Goal: Book appointment/travel/reservation

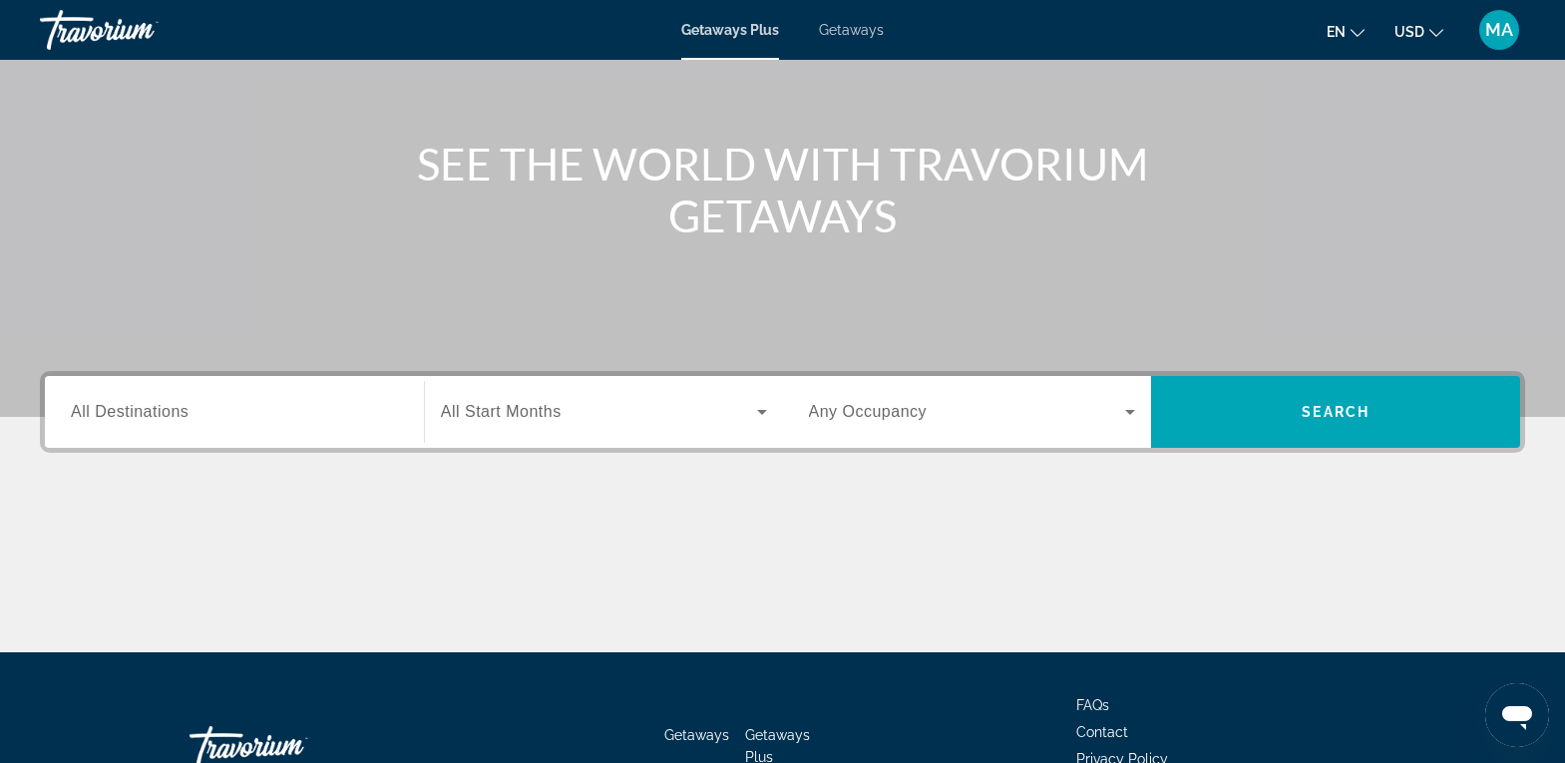
scroll to position [199, 0]
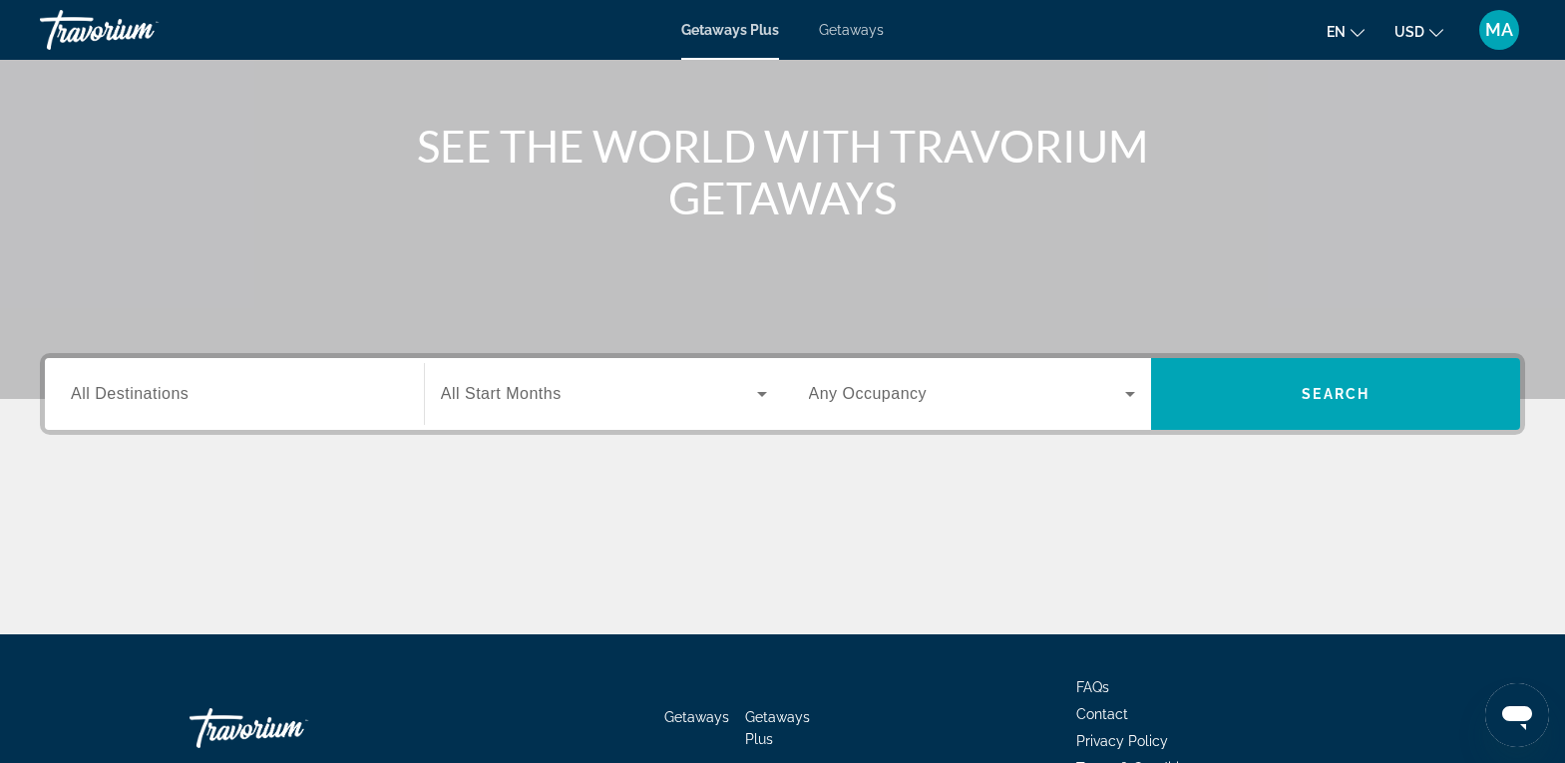
click at [176, 395] on span "All Destinations" at bounding box center [130, 393] width 118 height 17
click at [176, 395] on input "Destination All Destinations" at bounding box center [234, 395] width 327 height 24
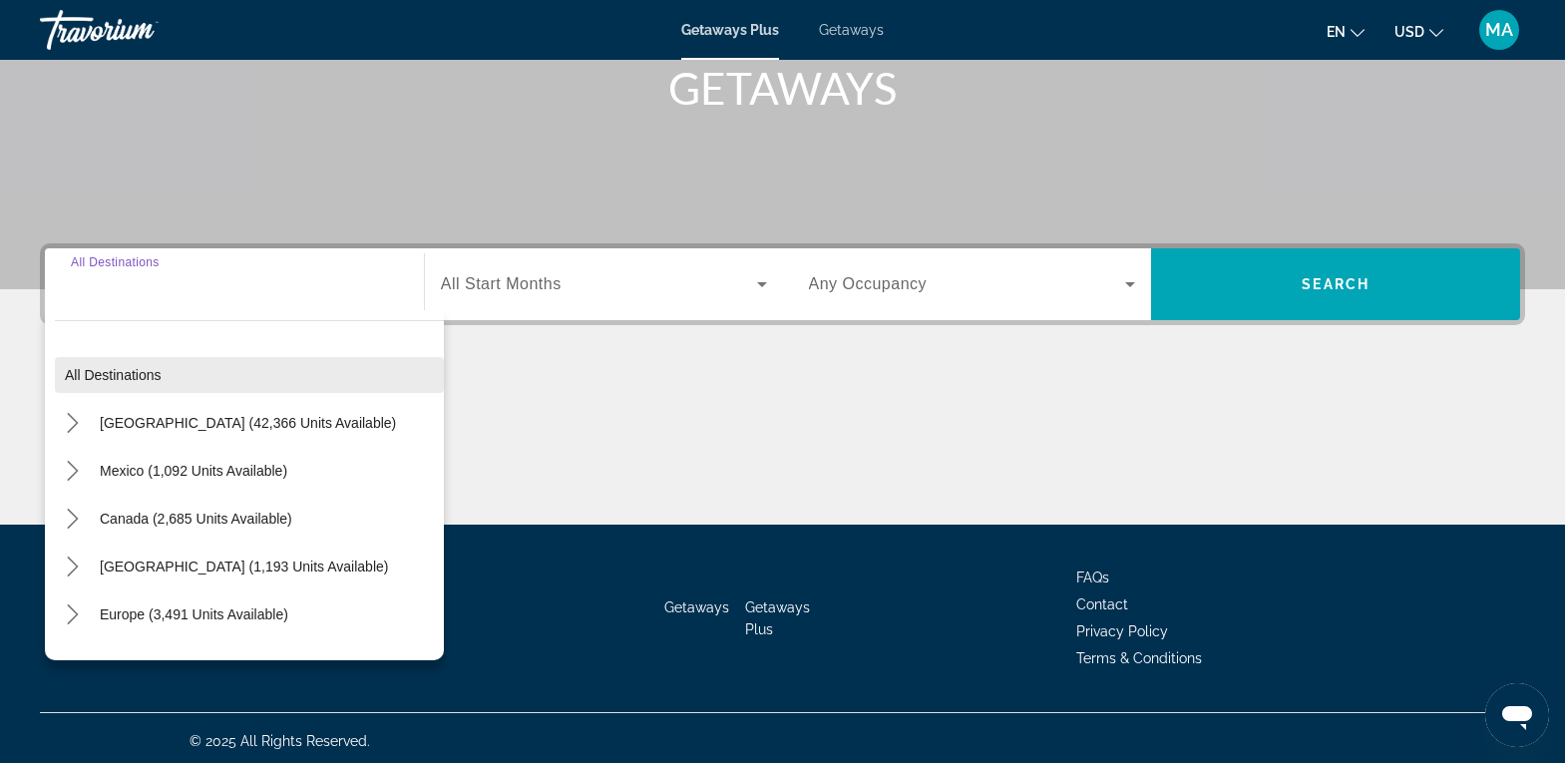
scroll to position [315, 0]
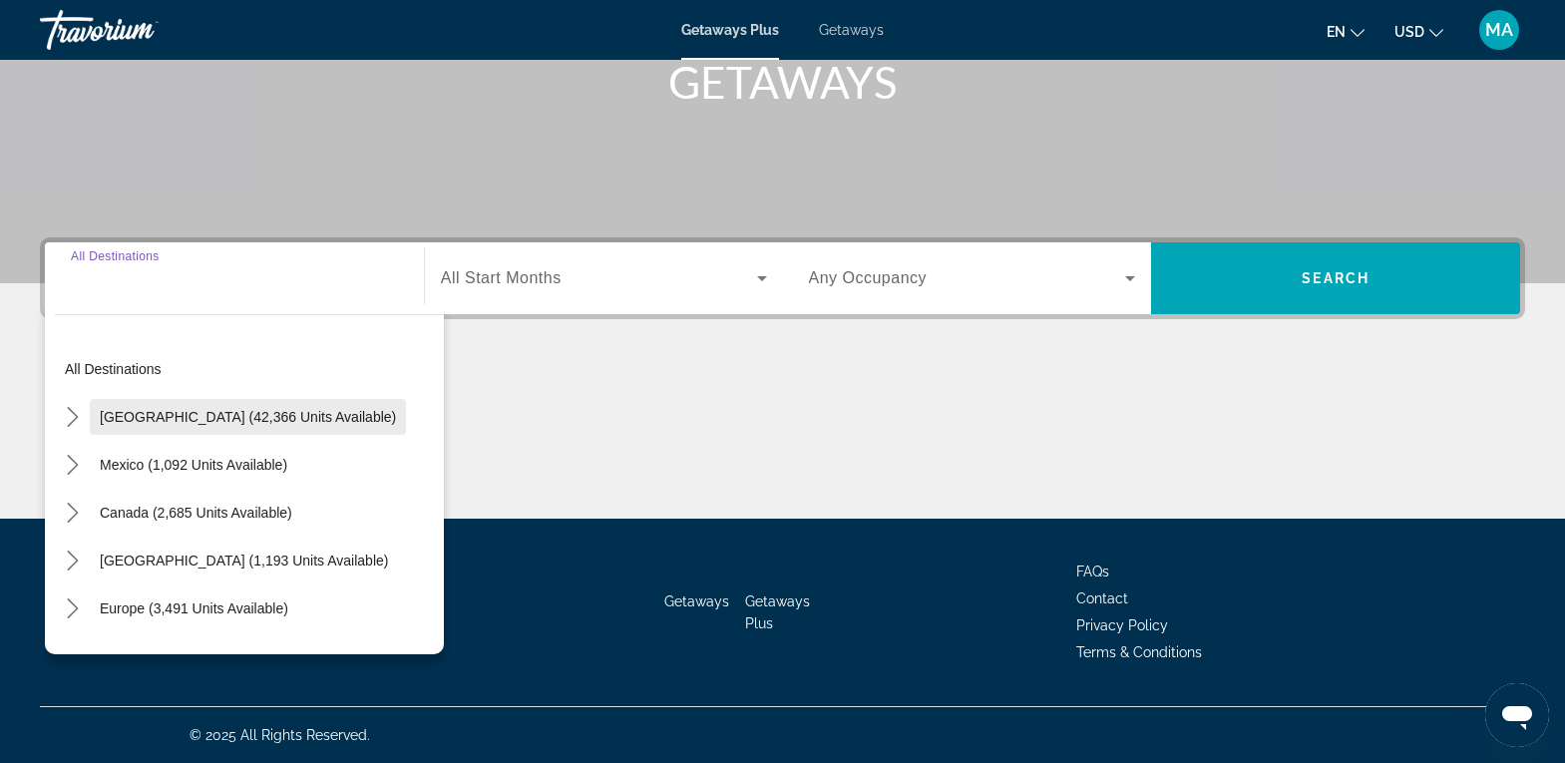
click at [130, 418] on span "[GEOGRAPHIC_DATA] (42,366 units available)" at bounding box center [248, 417] width 296 height 16
type input "**********"
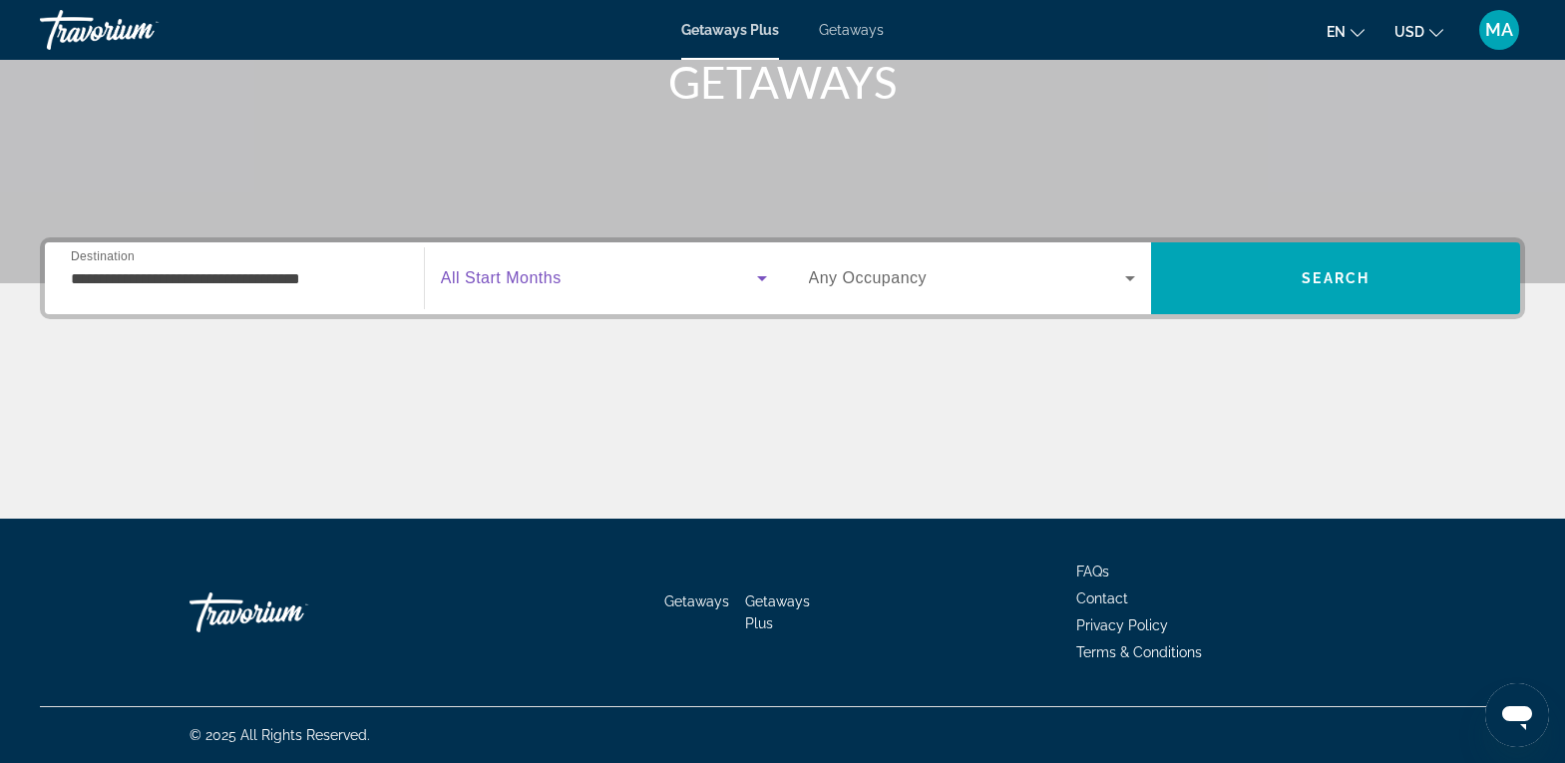
click at [760, 276] on icon "Search widget" at bounding box center [762, 278] width 10 height 5
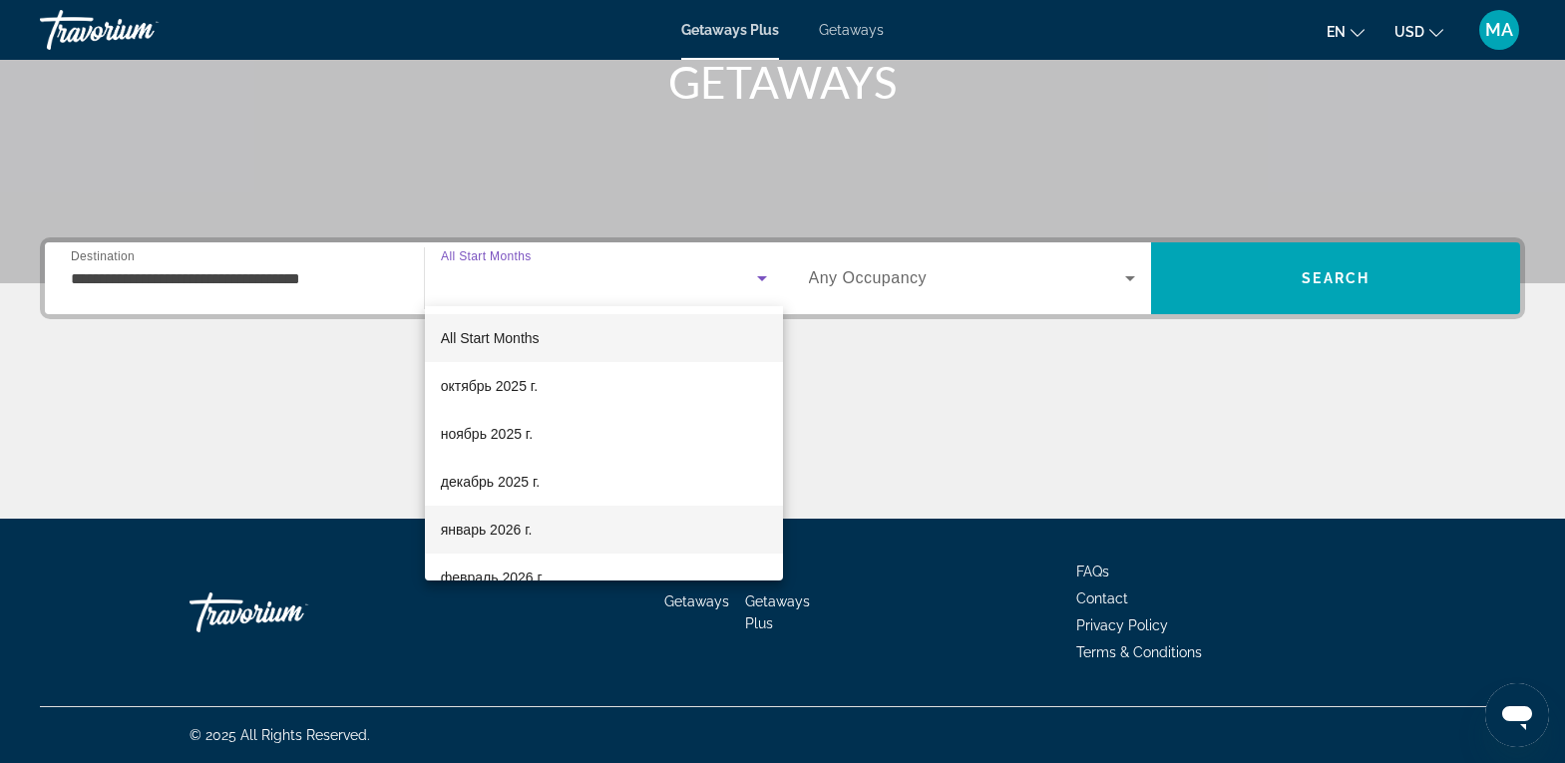
click at [467, 523] on span "январь 2026 г." at bounding box center [487, 530] width 92 height 24
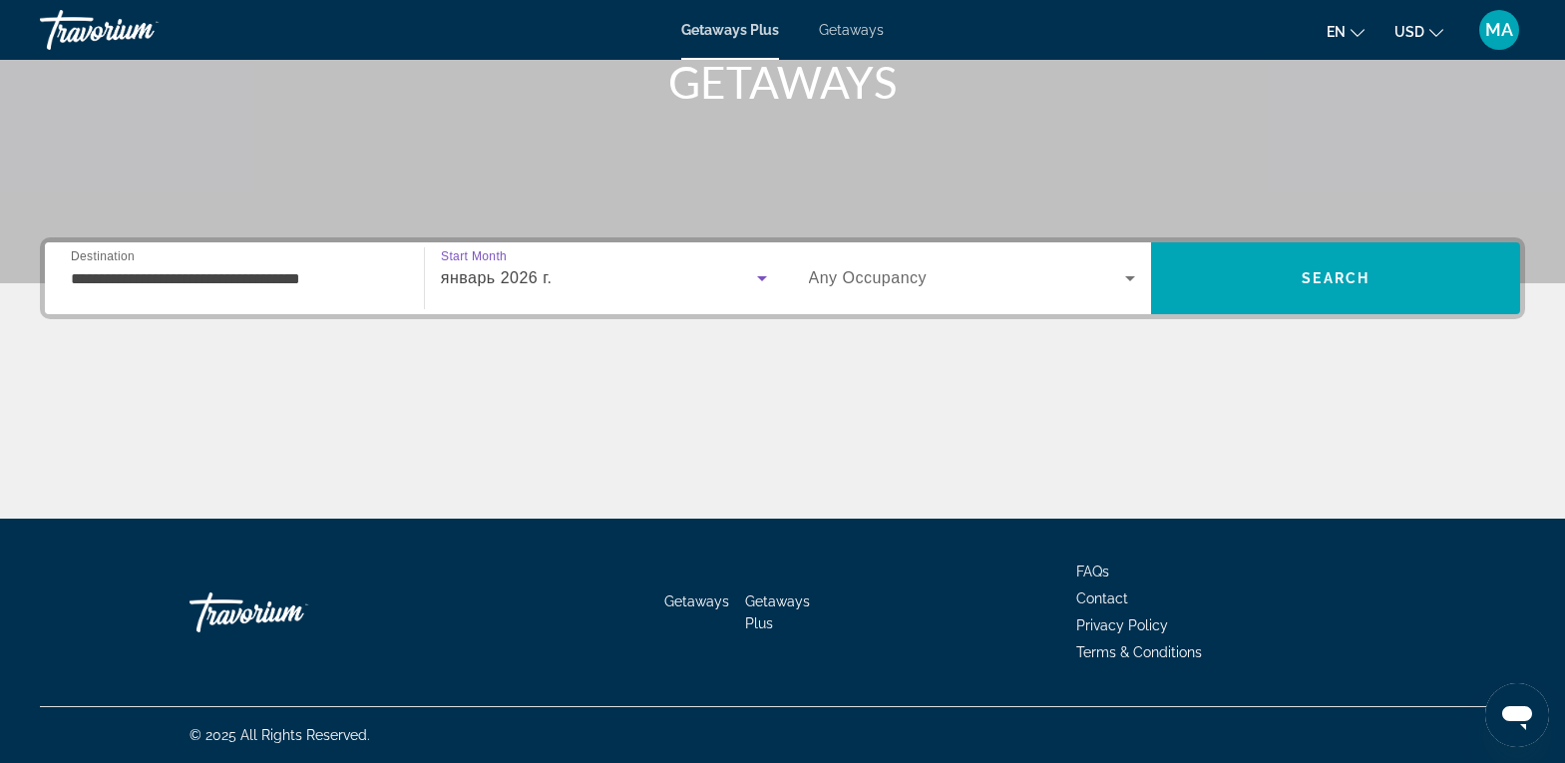
click at [1132, 286] on icon "Search widget" at bounding box center [1130, 278] width 24 height 24
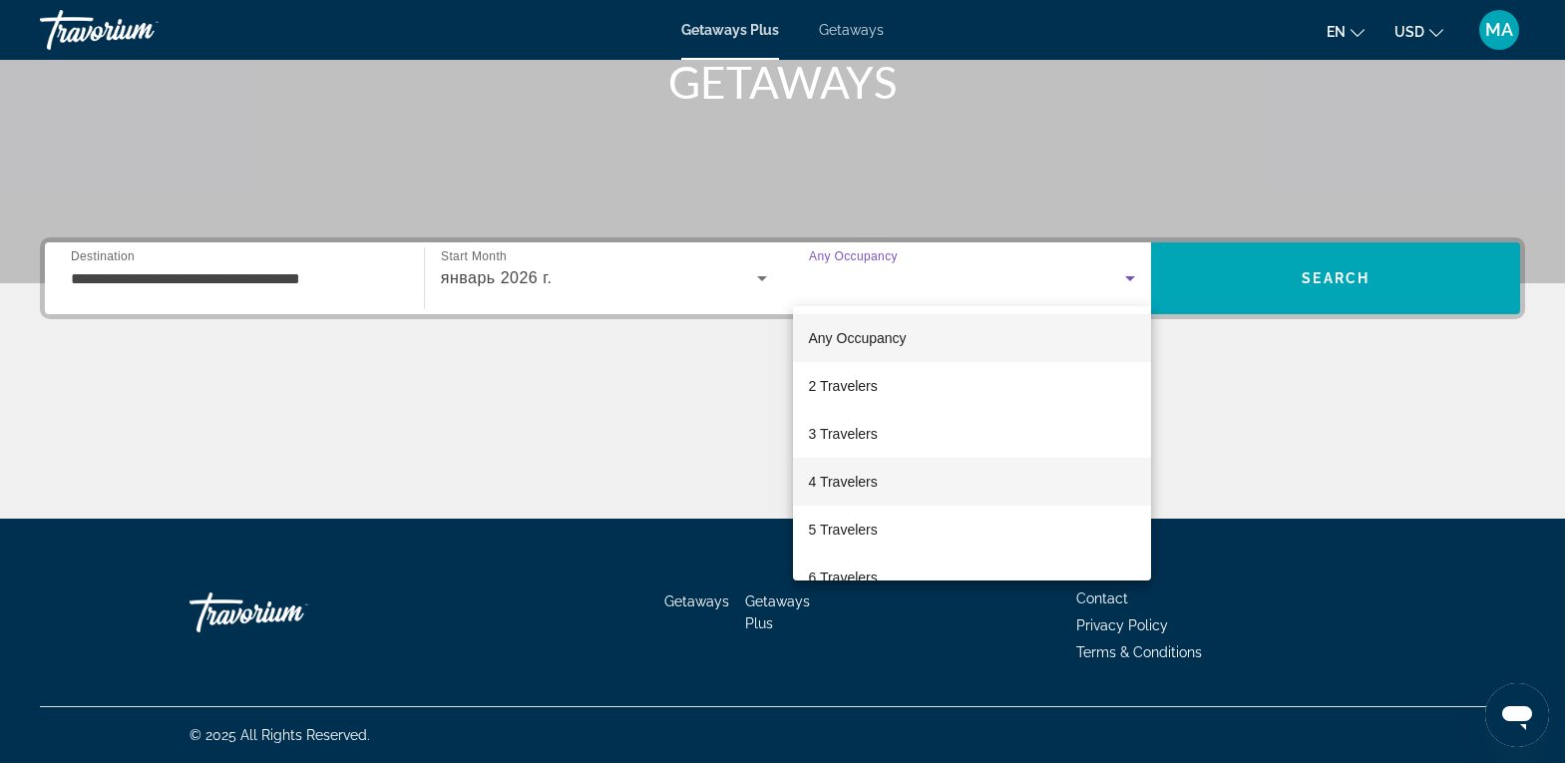
click at [830, 472] on span "4 Travelers" at bounding box center [843, 482] width 69 height 24
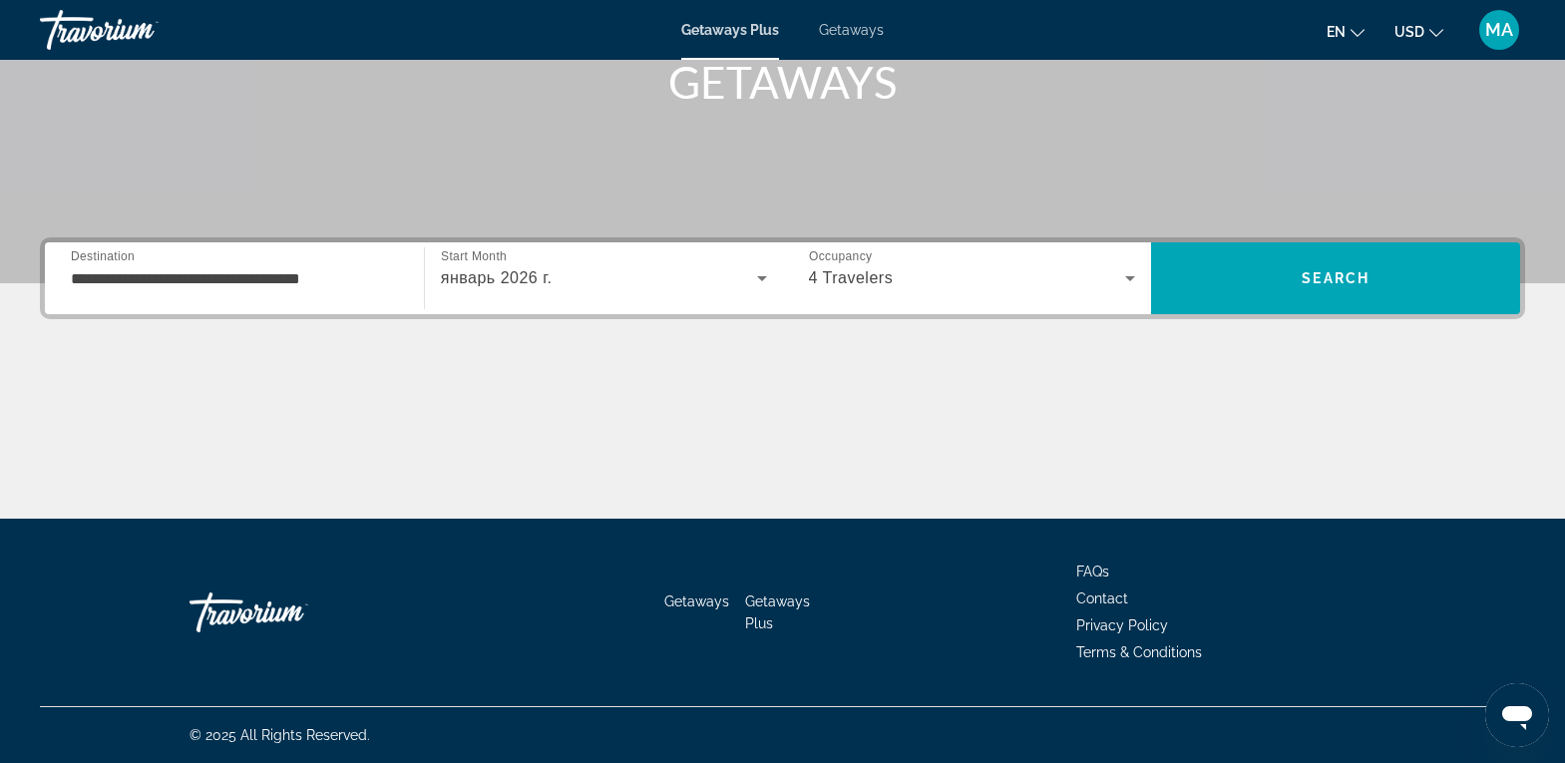
click at [1256, 241] on div "**********" at bounding box center [782, 278] width 1485 height 82
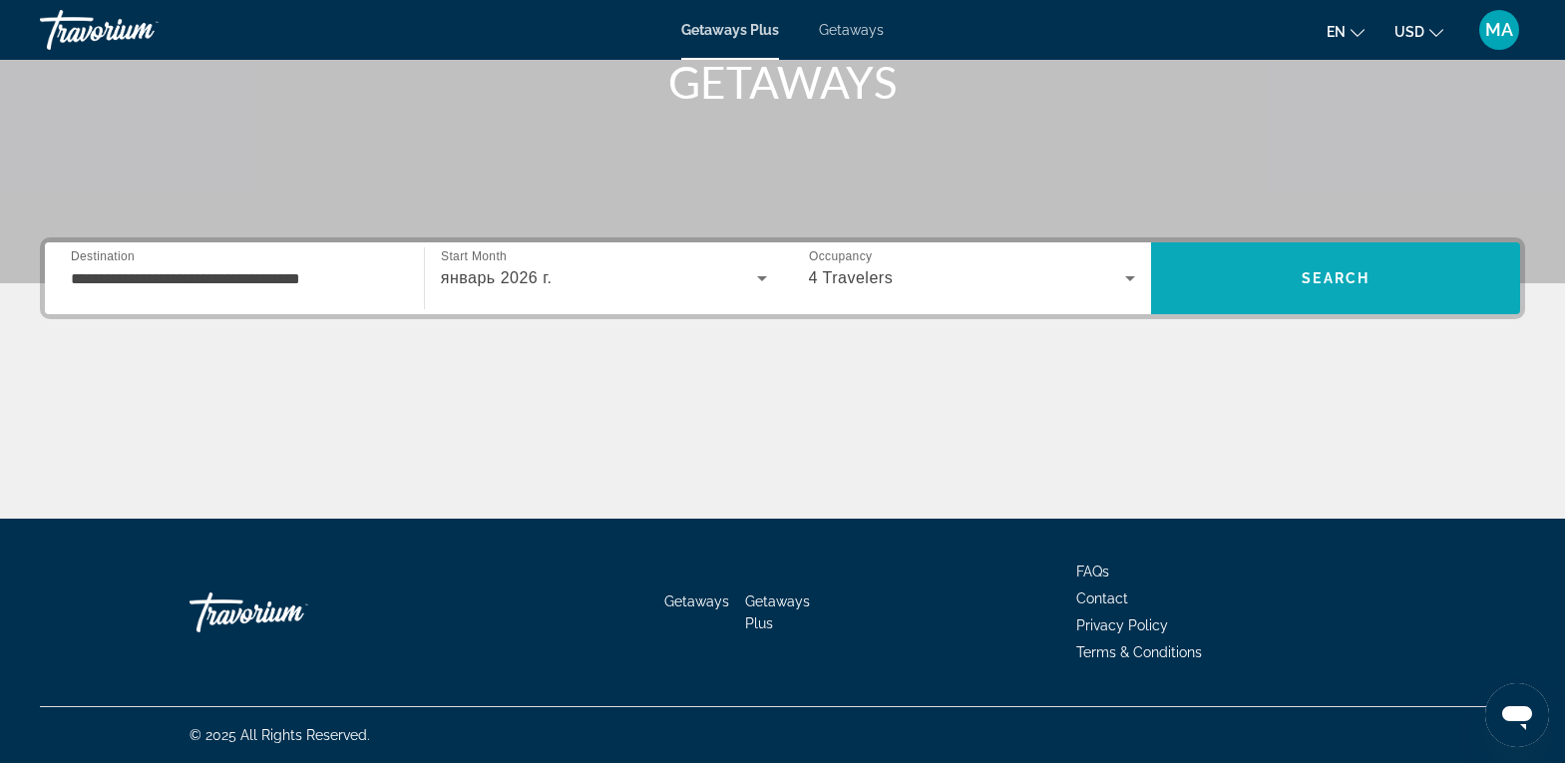
click at [1245, 265] on span "Search" at bounding box center [1335, 278] width 369 height 48
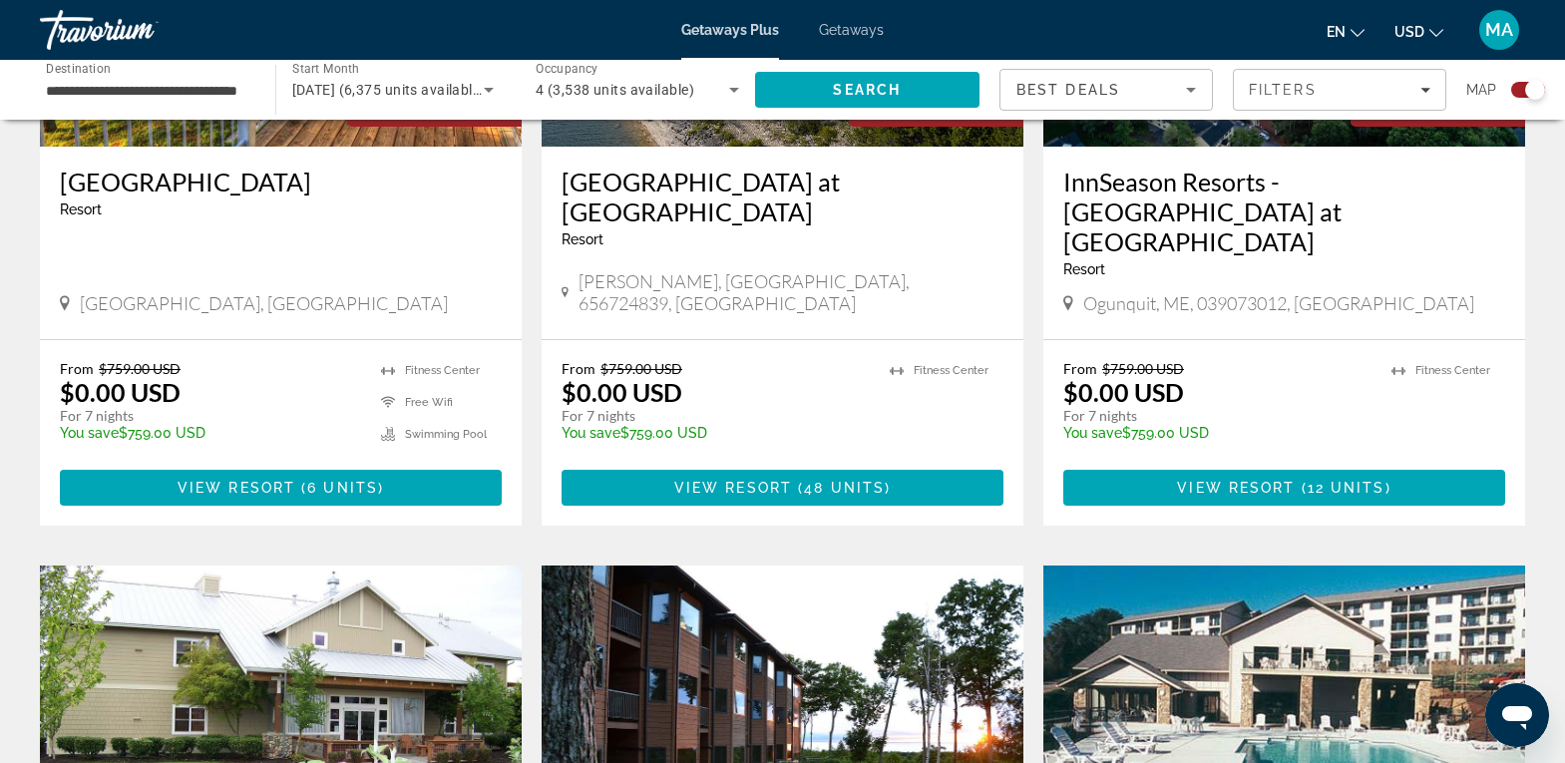
scroll to position [2593, 0]
